Goal: Information Seeking & Learning: Learn about a topic

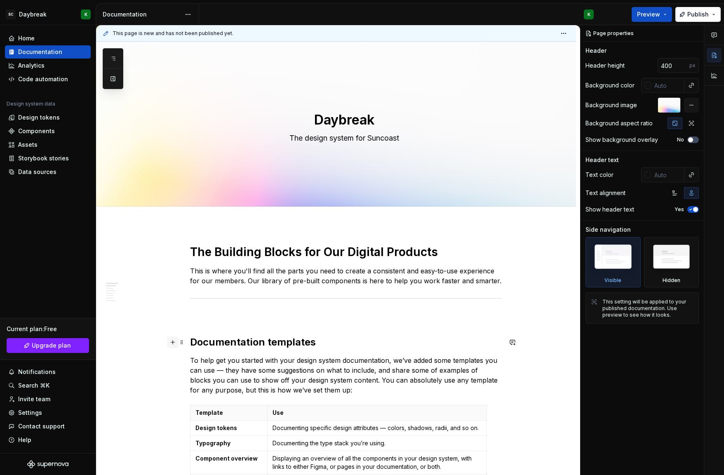
click at [176, 341] on button "button" at bounding box center [173, 343] width 12 height 12
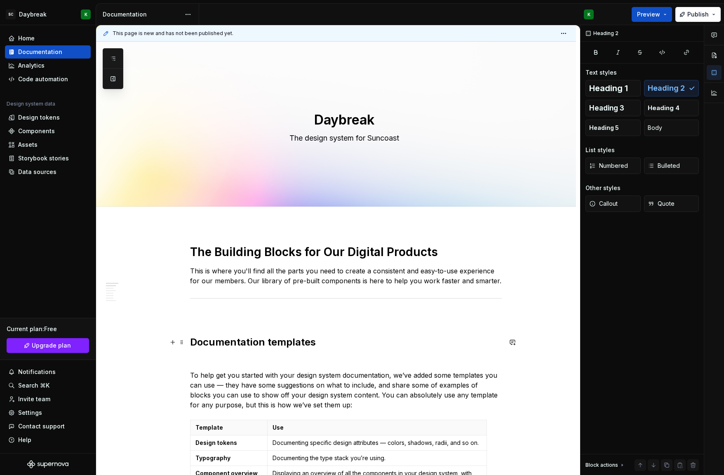
click at [172, 342] on button "button" at bounding box center [173, 343] width 12 height 12
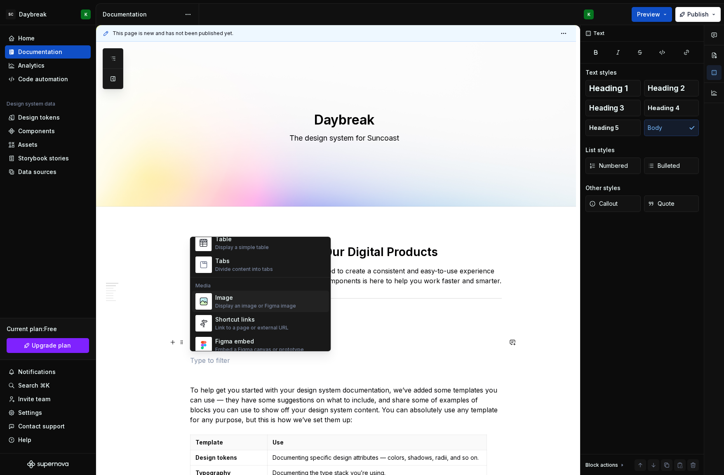
scroll to position [239, 0]
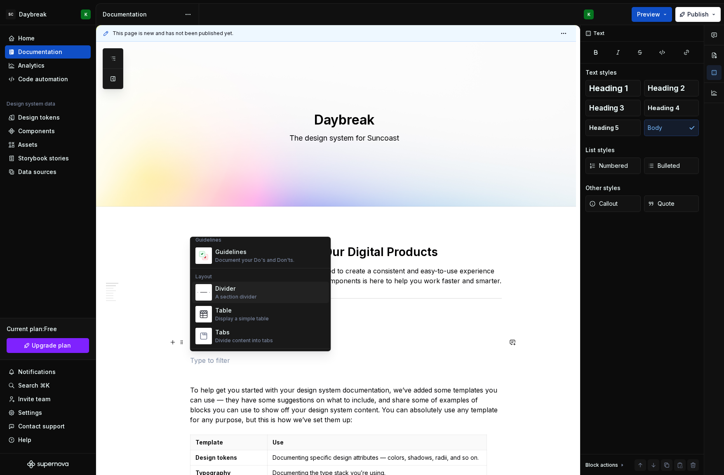
click at [231, 293] on div "Divider A section divider" at bounding box center [236, 293] width 42 height 16
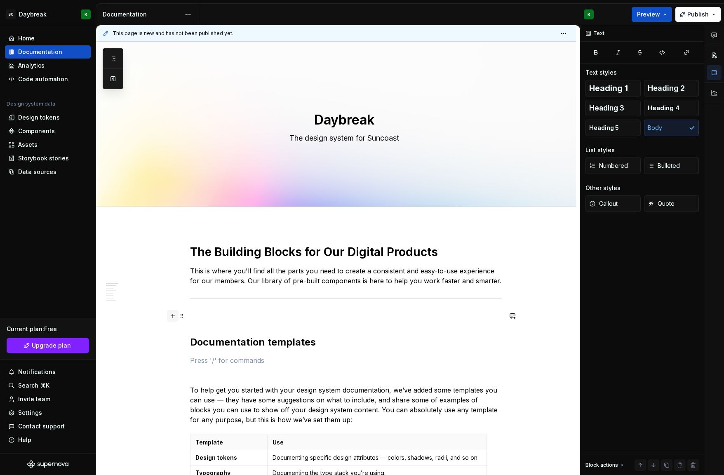
click at [174, 316] on button "button" at bounding box center [173, 316] width 12 height 12
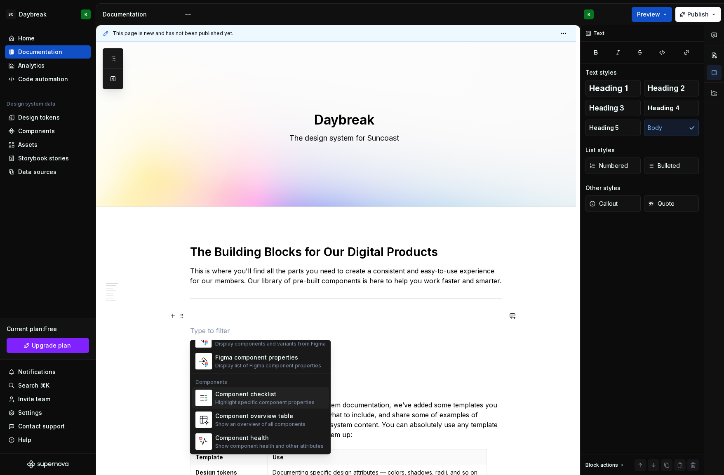
scroll to position [0, 0]
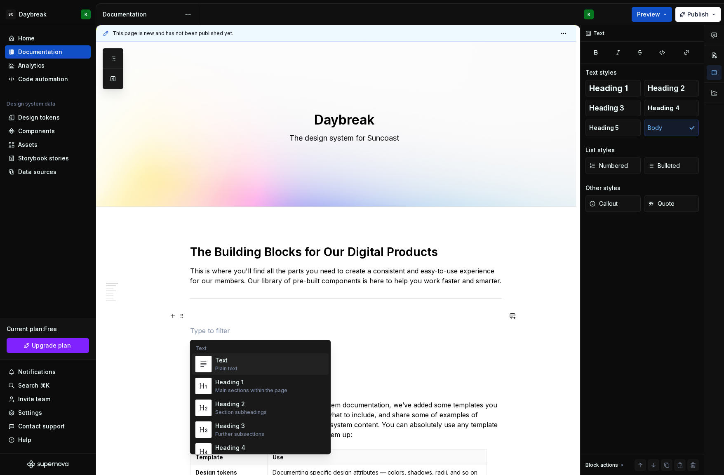
click at [247, 362] on div "Text Plain text" at bounding box center [270, 364] width 111 height 16
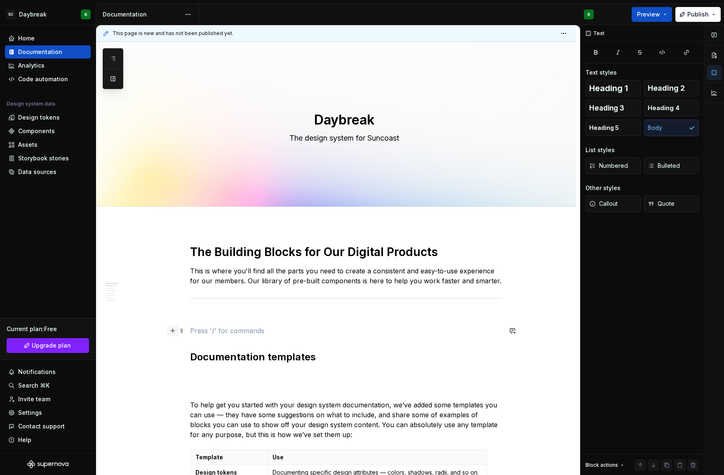
click at [172, 332] on button "button" at bounding box center [173, 331] width 12 height 12
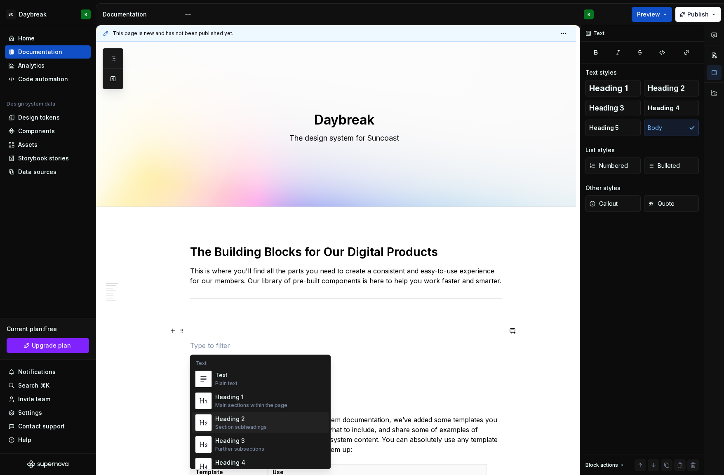
click at [223, 424] on div "Section subheadings" at bounding box center [241, 427] width 52 height 7
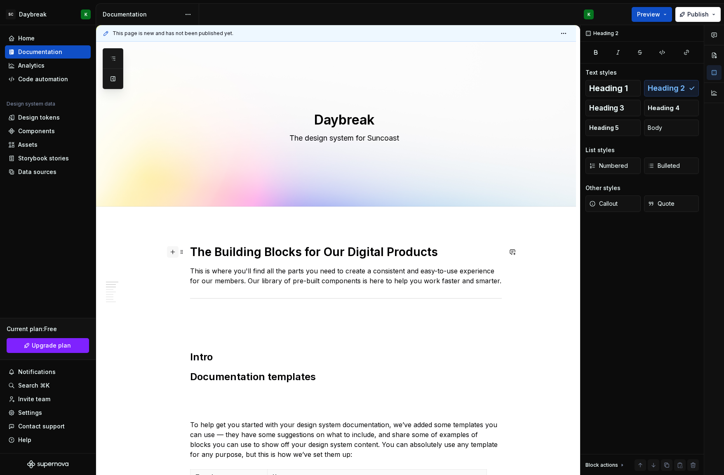
click at [174, 251] on button "button" at bounding box center [173, 252] width 12 height 12
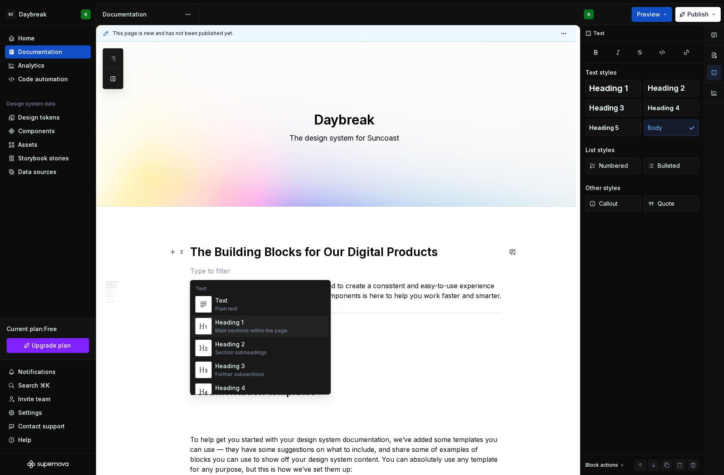
click at [214, 332] on span "Heading 1 Main sections within the page" at bounding box center [260, 326] width 137 height 21
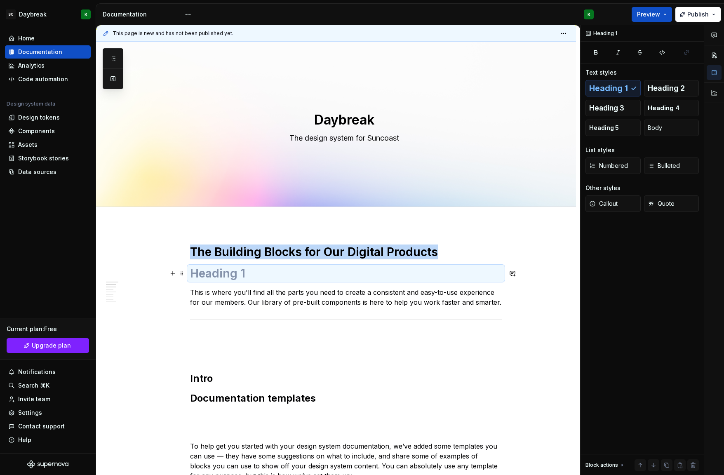
click at [225, 278] on h1 at bounding box center [346, 273] width 312 height 15
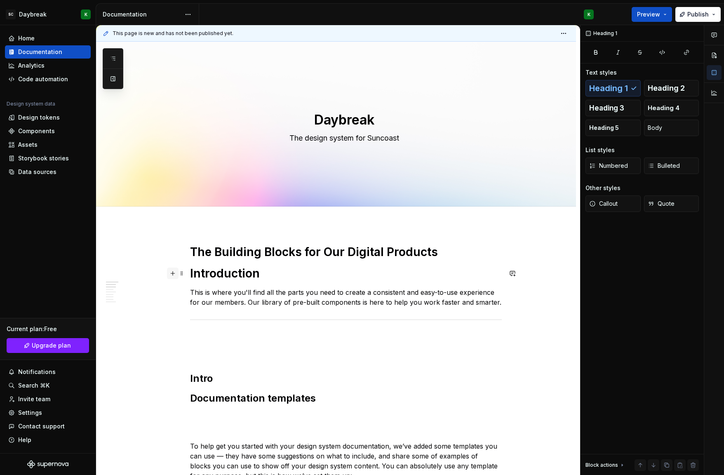
click at [174, 275] on button "button" at bounding box center [173, 274] width 12 height 12
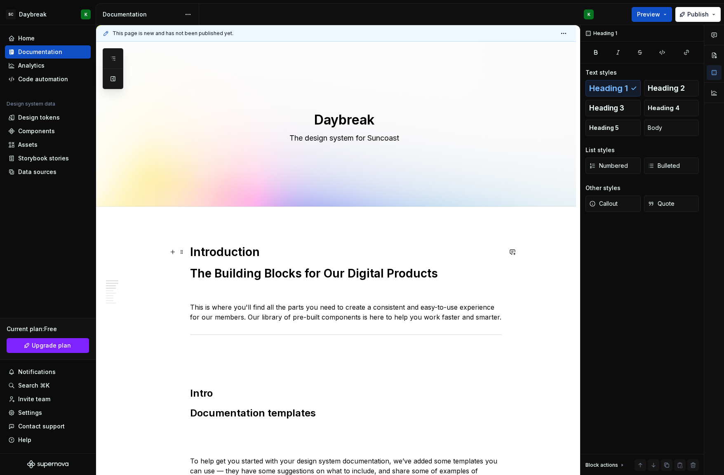
drag, startPoint x: 184, startPoint y: 271, endPoint x: 191, endPoint y: 247, distance: 24.8
click at [191, 247] on h1 "Introduction" at bounding box center [346, 252] width 312 height 15
click at [180, 275] on span at bounding box center [182, 274] width 7 height 12
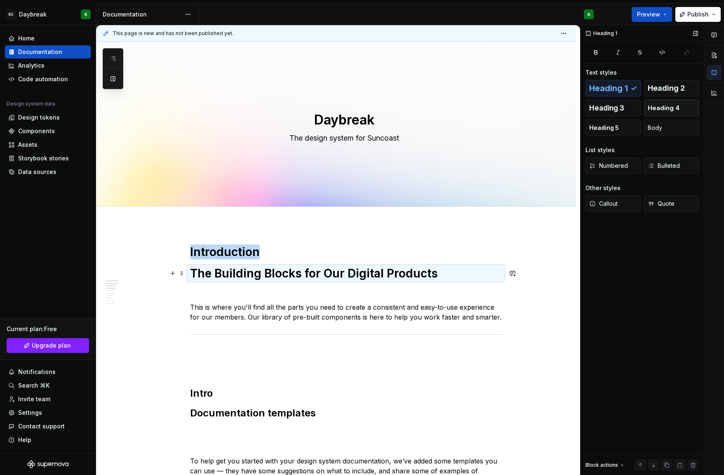
click at [657, 108] on span "Heading 4" at bounding box center [664, 108] width 32 height 8
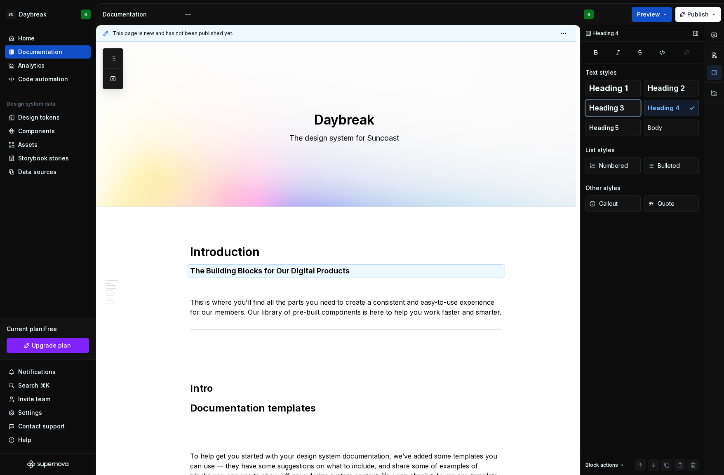
click at [620, 106] on span "Heading 3" at bounding box center [606, 108] width 35 height 8
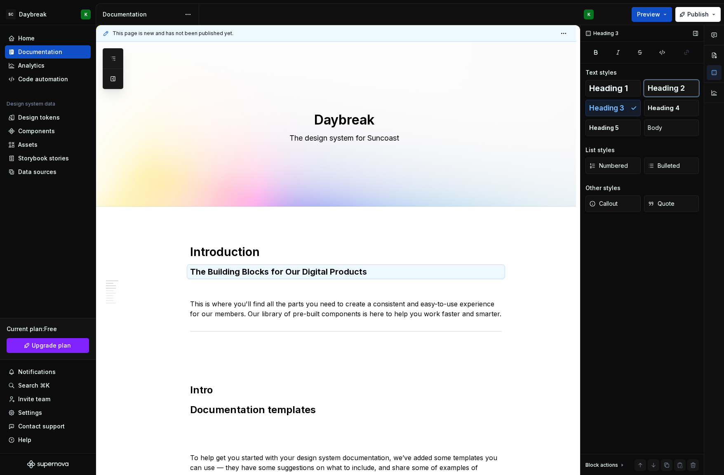
click at [660, 89] on span "Heading 2" at bounding box center [666, 88] width 37 height 8
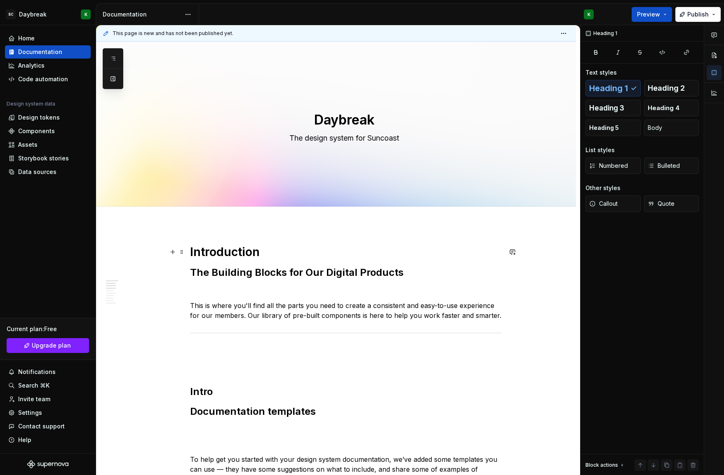
click at [219, 252] on h1 "Introduction" at bounding box center [346, 252] width 312 height 15
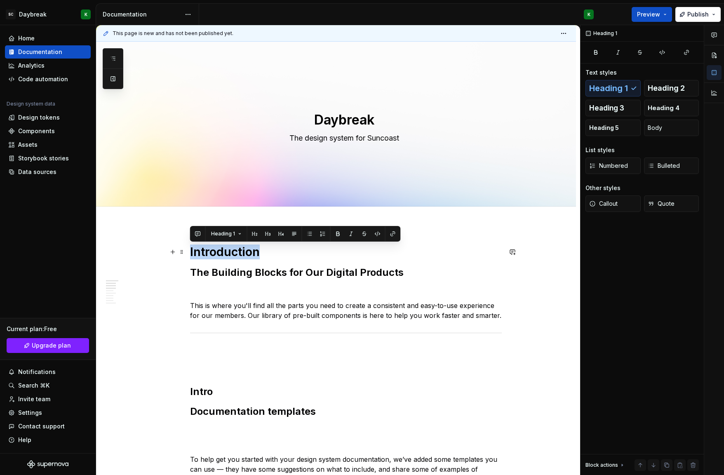
click at [219, 252] on h1 "Introduction" at bounding box center [346, 252] width 312 height 15
click at [596, 50] on icon "button" at bounding box center [596, 52] width 3 height 4
click at [210, 278] on h2 "The Building Blocks for Our Digital Products" at bounding box center [346, 272] width 312 height 13
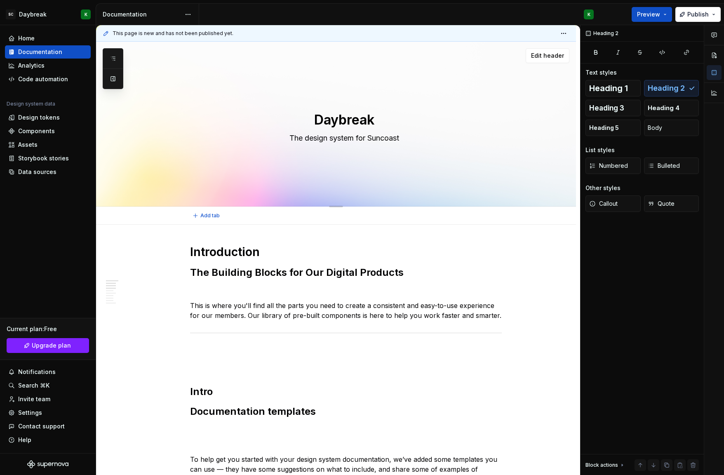
scroll to position [0, 0]
click at [264, 302] on p "This is where you'll find all the parts you need to create a consistent and eas…" at bounding box center [346, 310] width 312 height 20
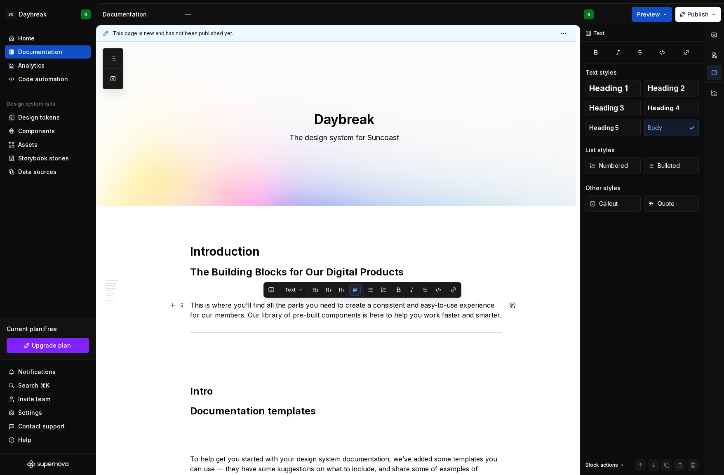
click at [247, 309] on p "This is where you'll find all the parts you need to create a consistent and eas…" at bounding box center [346, 310] width 312 height 20
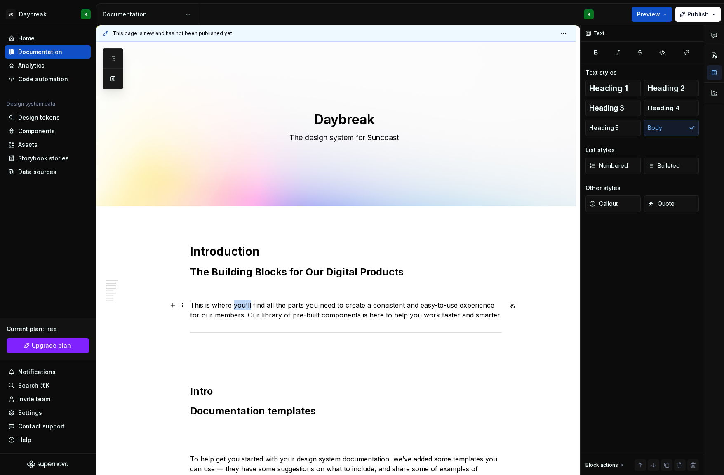
click at [247, 309] on p "This is where you'll find all the parts you need to create a consistent and eas…" at bounding box center [346, 310] width 312 height 20
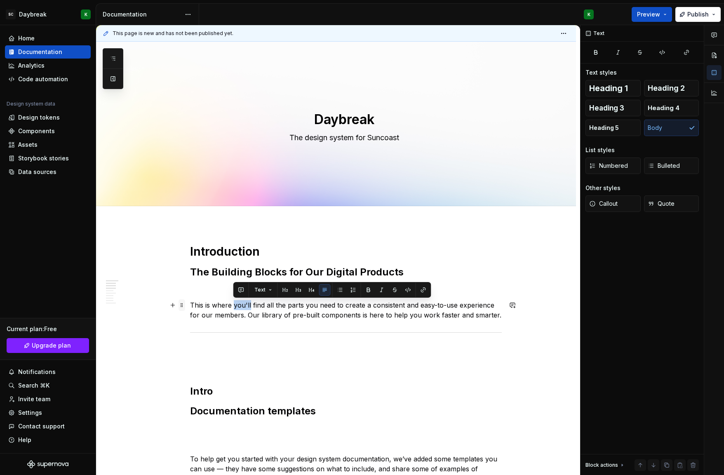
click at [180, 306] on span at bounding box center [182, 305] width 7 height 12
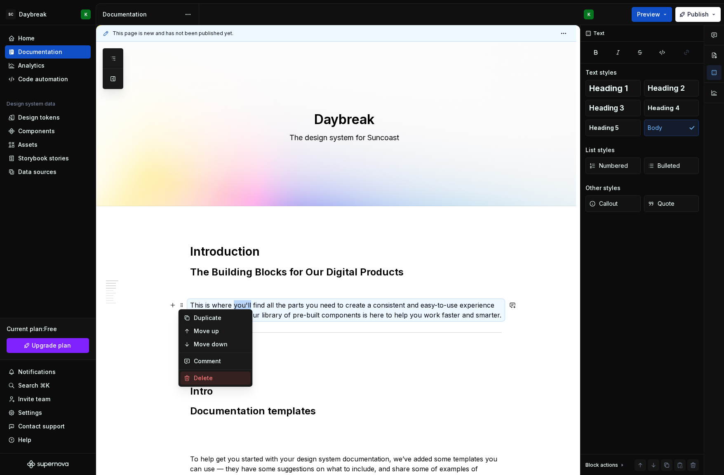
drag, startPoint x: 204, startPoint y: 379, endPoint x: 204, endPoint y: 372, distance: 7.4
click at [204, 379] on div "Delete" at bounding box center [221, 378] width 54 height 8
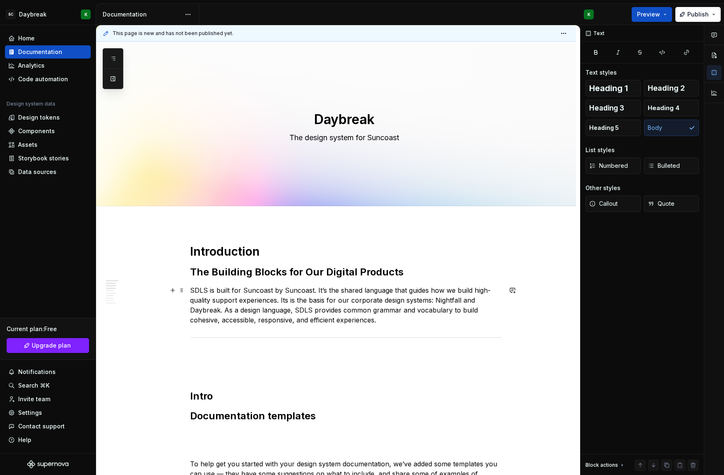
click at [197, 290] on p "SDLS is built for Suncoast by Suncoast. It’s the shared language that guides ho…" at bounding box center [346, 305] width 312 height 40
click at [389, 291] on p "Daybreak is built for Suncoast by Suncoast. It’s the shared language that guide…" at bounding box center [346, 305] width 312 height 40
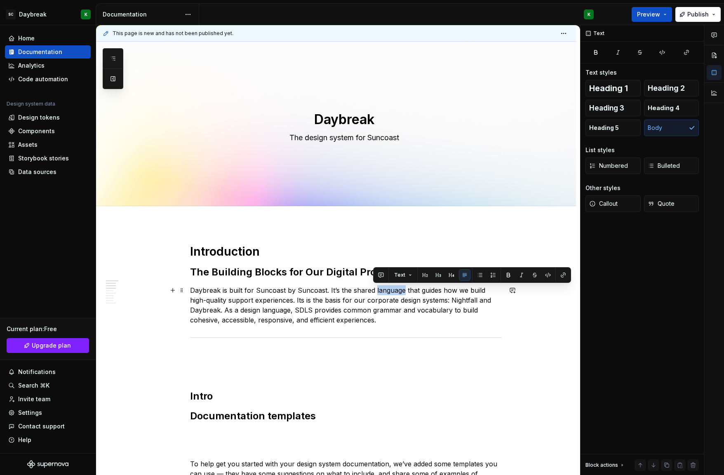
click at [389, 291] on p "Daybreak is built for Suncoast by Suncoast. It’s the shared language that guide…" at bounding box center [346, 305] width 312 height 40
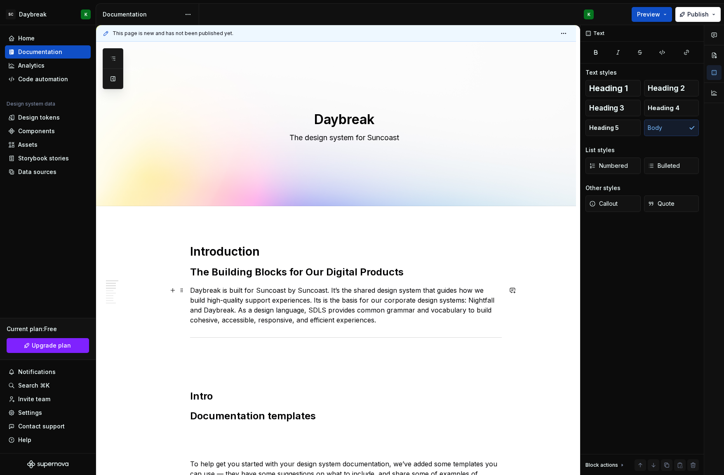
click at [303, 299] on p "Daybreak is built for Suncoast by Suncoast. It’s the shared design system that …" at bounding box center [346, 305] width 312 height 40
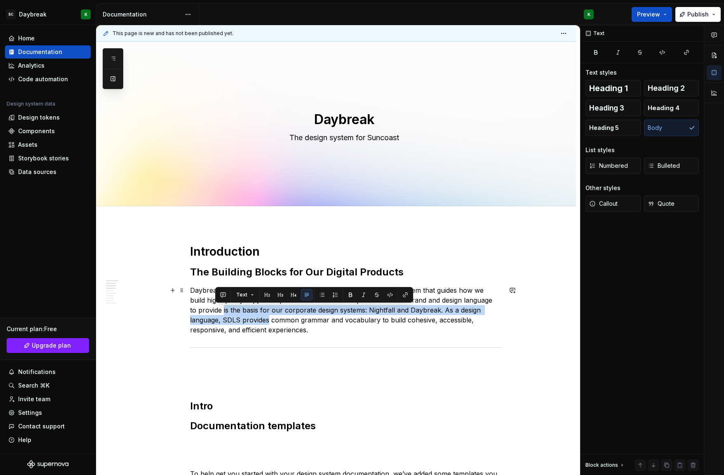
drag, startPoint x: 214, startPoint y: 311, endPoint x: 266, endPoint y: 316, distance: 52.2
click at [266, 316] on p "Daybreak is built for Suncoast by Suncoast. It’s the shared design system that …" at bounding box center [346, 309] width 312 height 49
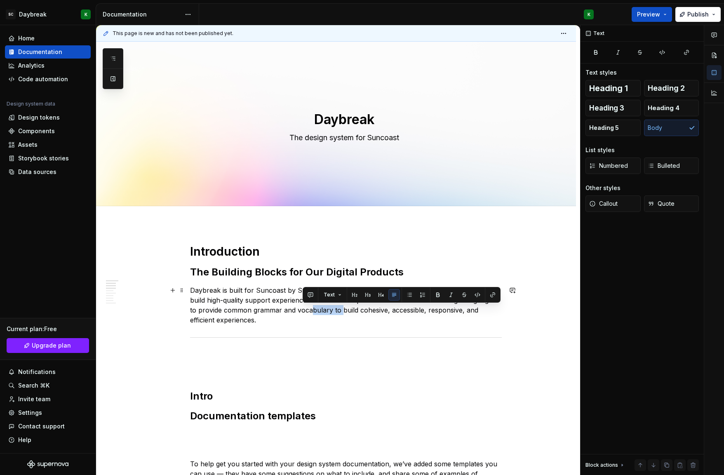
drag, startPoint x: 332, startPoint y: 310, endPoint x: 304, endPoint y: 309, distance: 28.1
click at [304, 309] on p "Daybreak is built for Suncoast by Suncoast. It’s the shared design system that …" at bounding box center [346, 305] width 312 height 40
click at [325, 309] on p "Daybreak is built for Suncoast by Suncoast. It’s the shared design system that …" at bounding box center [346, 305] width 312 height 40
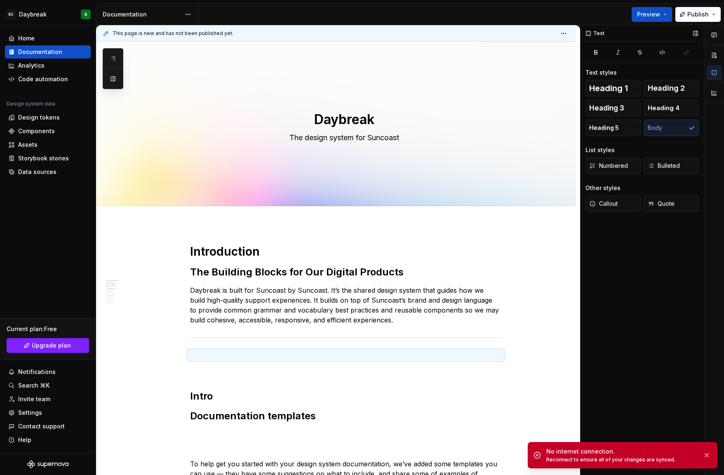
type textarea "*"
